Goal: Task Accomplishment & Management: Complete application form

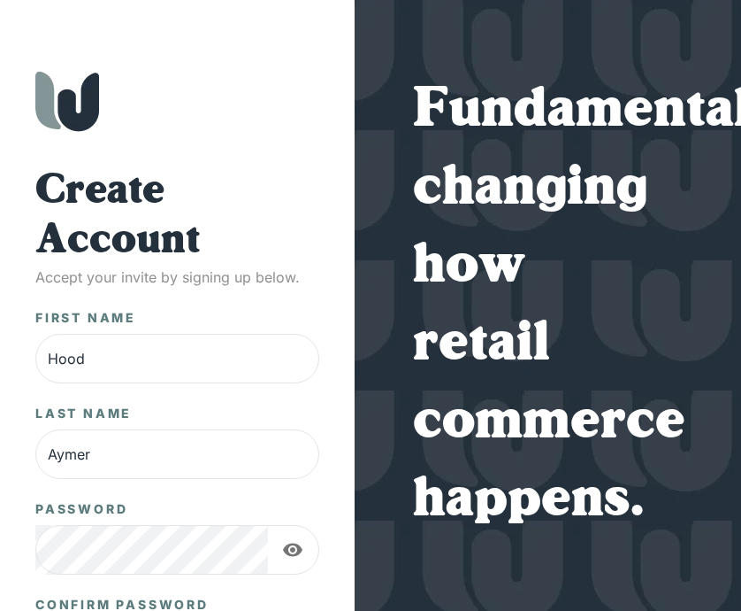
scroll to position [271, 0]
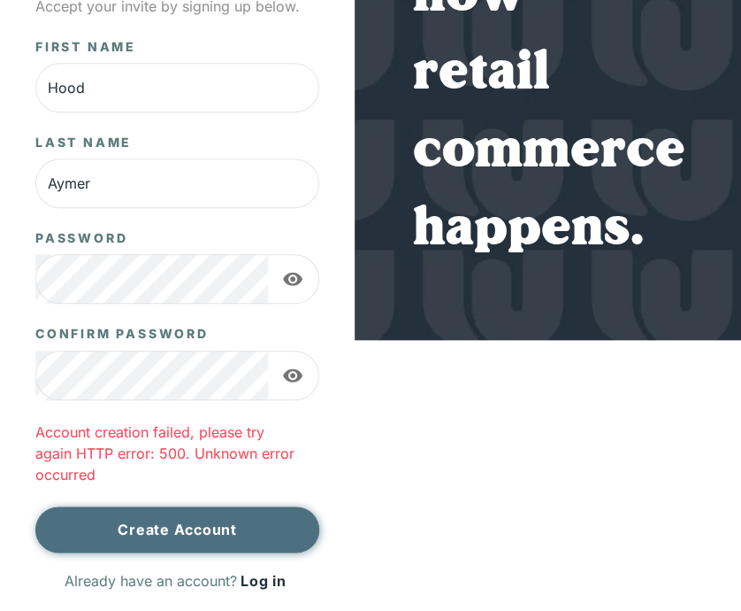
click at [186, 531] on button "Create Account" at bounding box center [177, 529] width 284 height 46
